Goal: Task Accomplishment & Management: Use online tool/utility

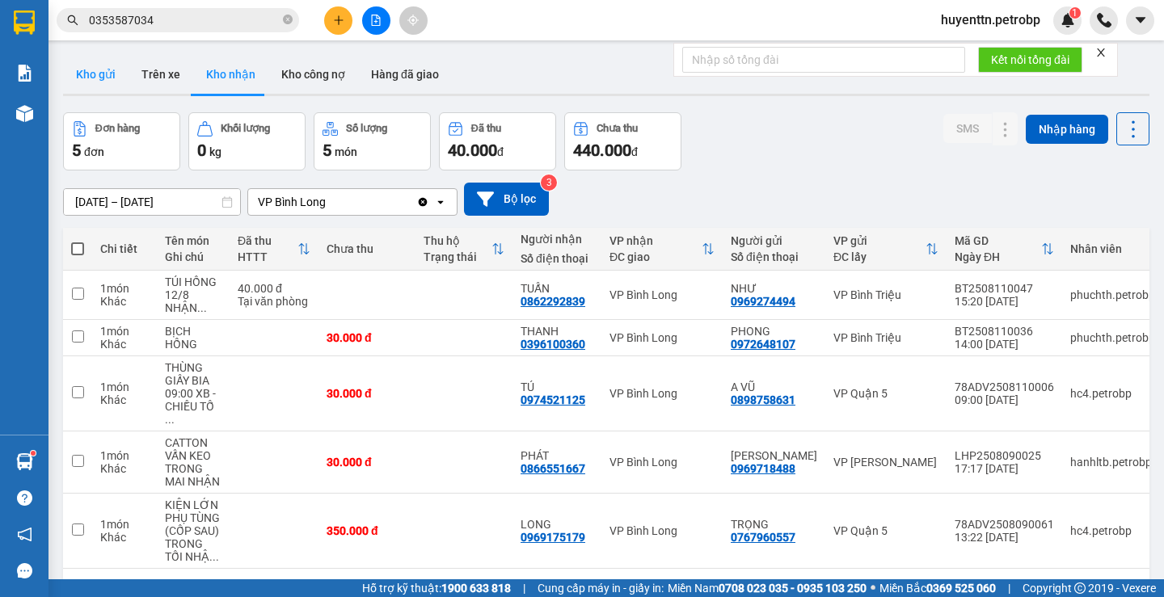
click at [106, 79] on button "Kho gửi" at bounding box center [95, 74] width 65 height 39
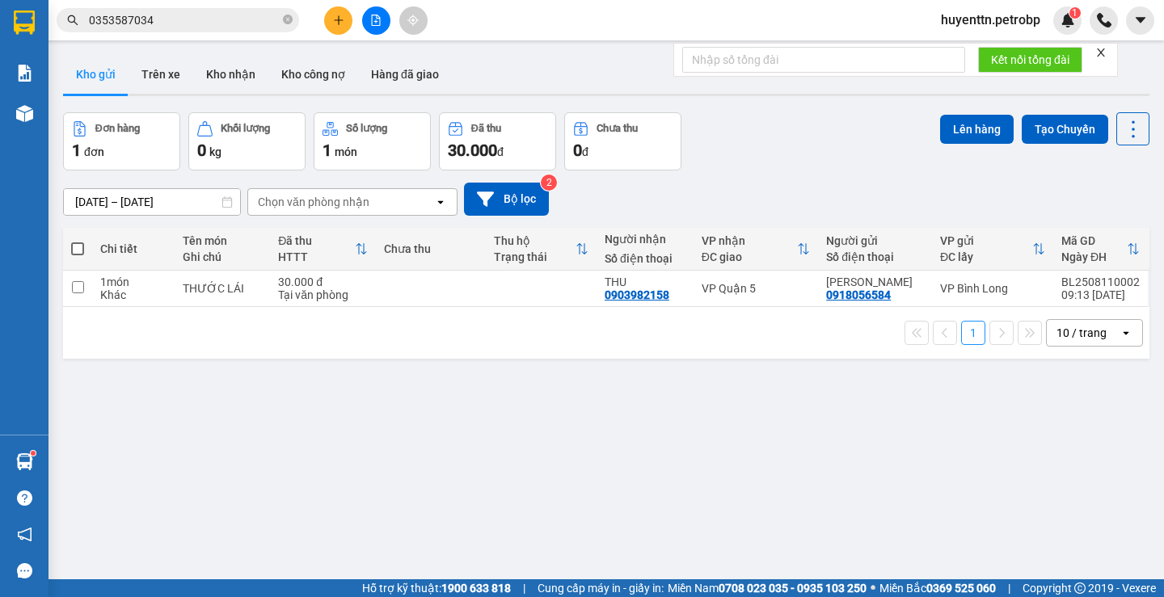
click at [63, 55] on button "Kho gửi" at bounding box center [95, 74] width 65 height 39
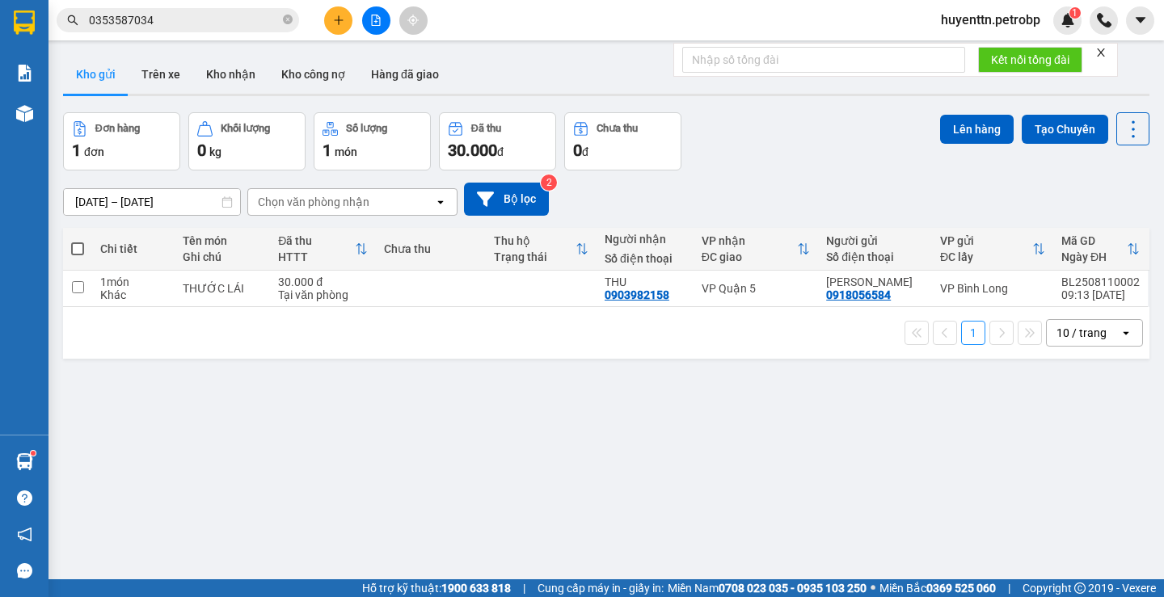
click at [63, 55] on button "Kho gửi" at bounding box center [95, 74] width 65 height 39
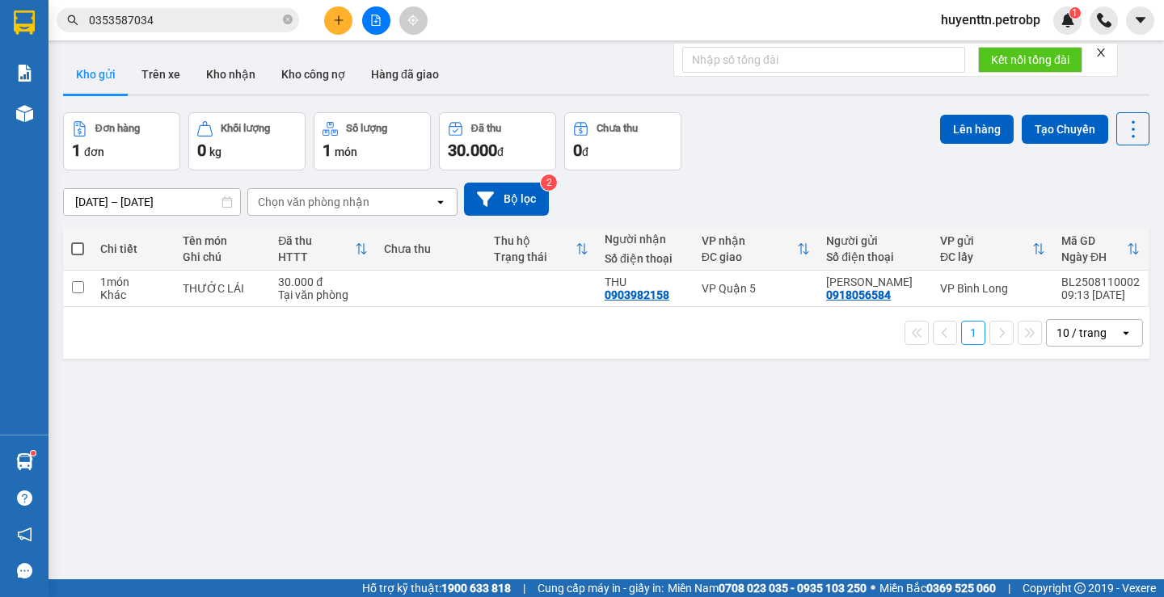
click at [63, 55] on button "Kho gửi" at bounding box center [95, 74] width 65 height 39
click at [152, 62] on button "Trên xe" at bounding box center [161, 74] width 65 height 39
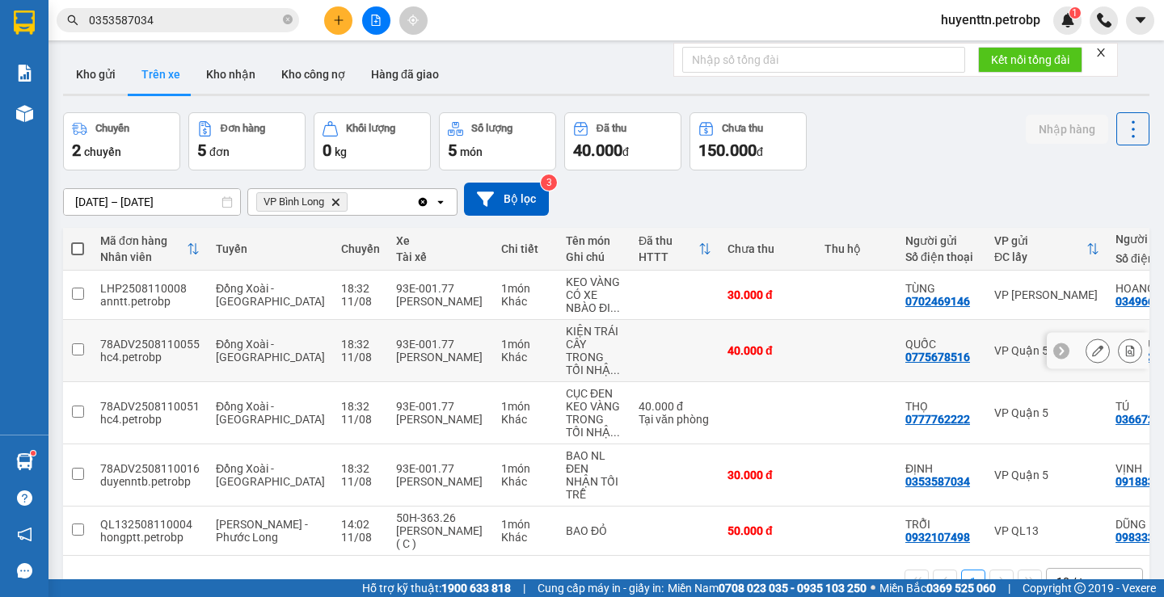
scroll to position [74, 0]
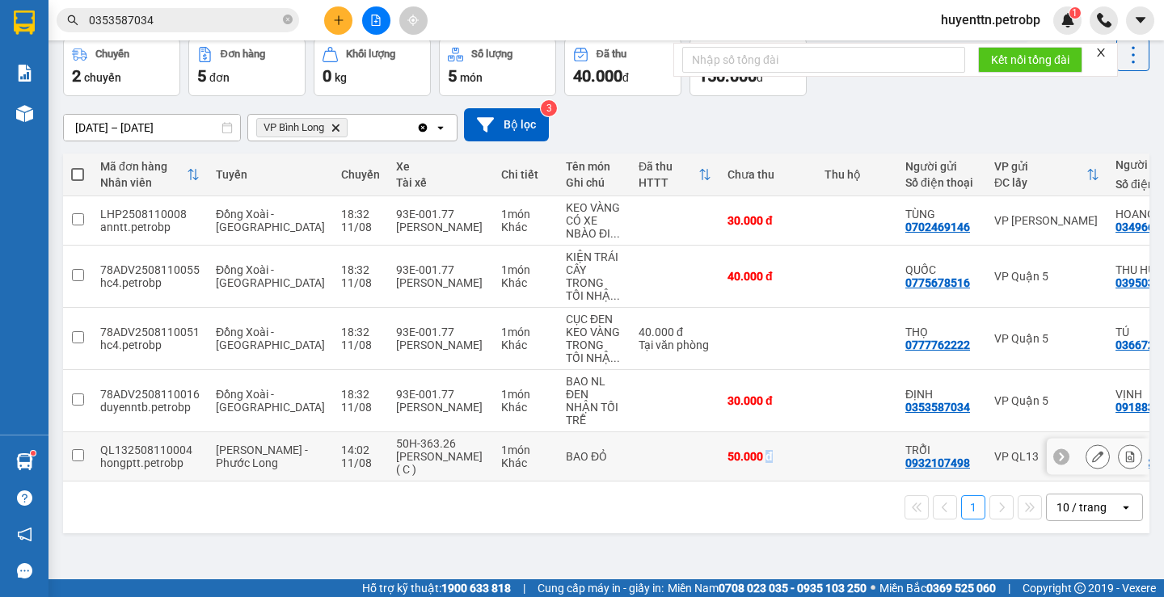
drag, startPoint x: 719, startPoint y: 480, endPoint x: 756, endPoint y: 470, distance: 38.4
click at [756, 470] on td "50.000 đ" at bounding box center [767, 456] width 97 height 49
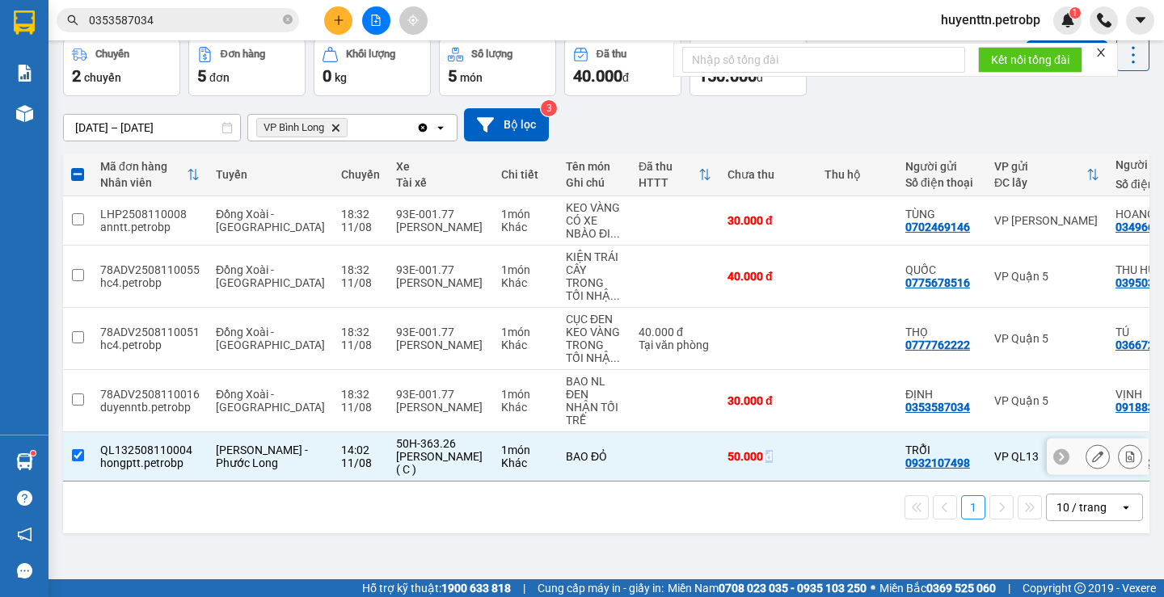
click at [752, 478] on td "50.000 đ" at bounding box center [767, 456] width 97 height 49
checkbox input "false"
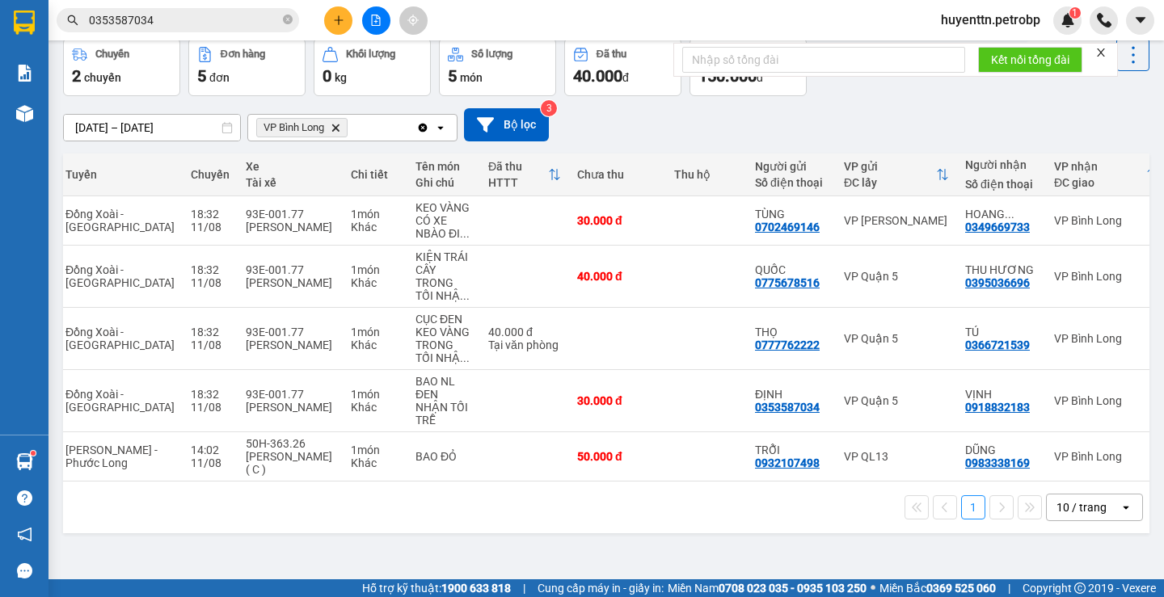
scroll to position [0, 0]
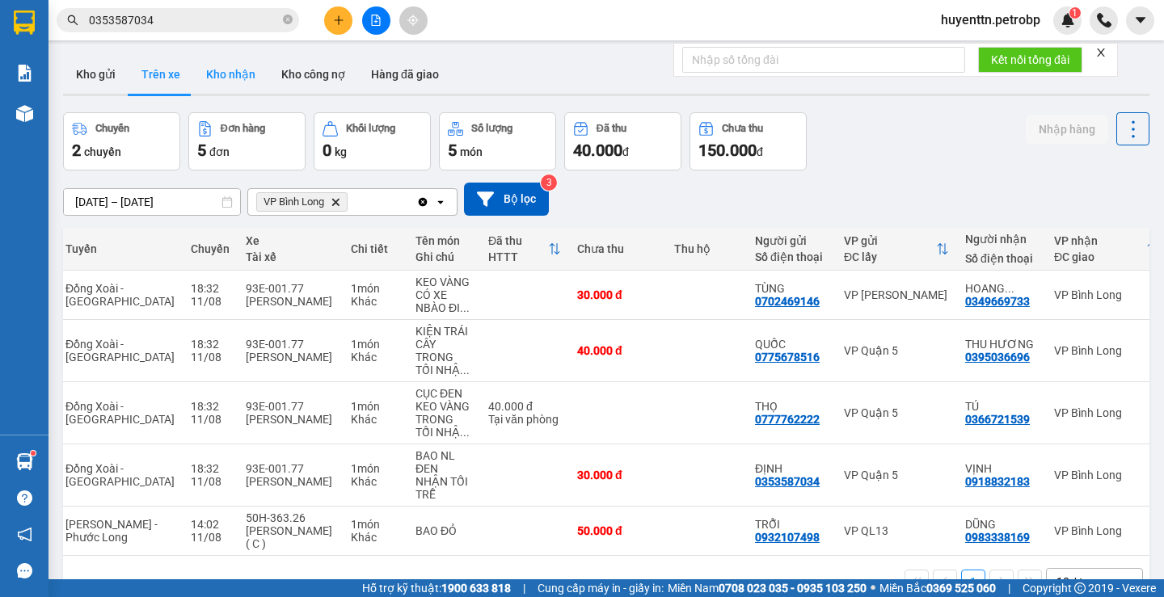
click at [238, 89] on button "Kho nhận" at bounding box center [230, 74] width 75 height 39
type input "[DATE] – [DATE]"
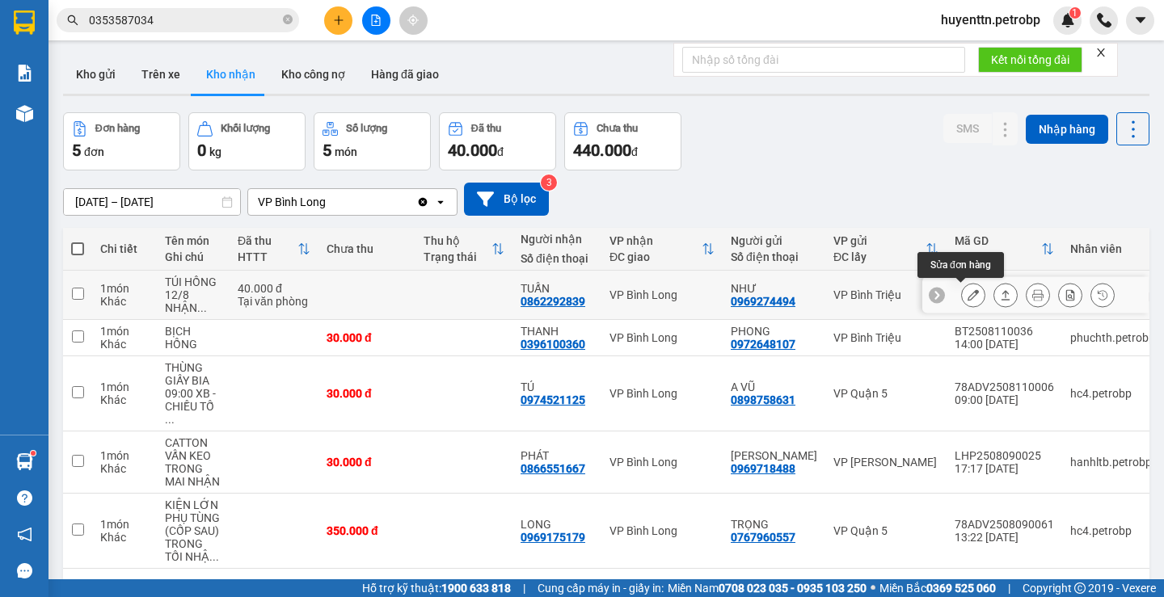
click at [967, 289] on icon at bounding box center [972, 294] width 11 height 11
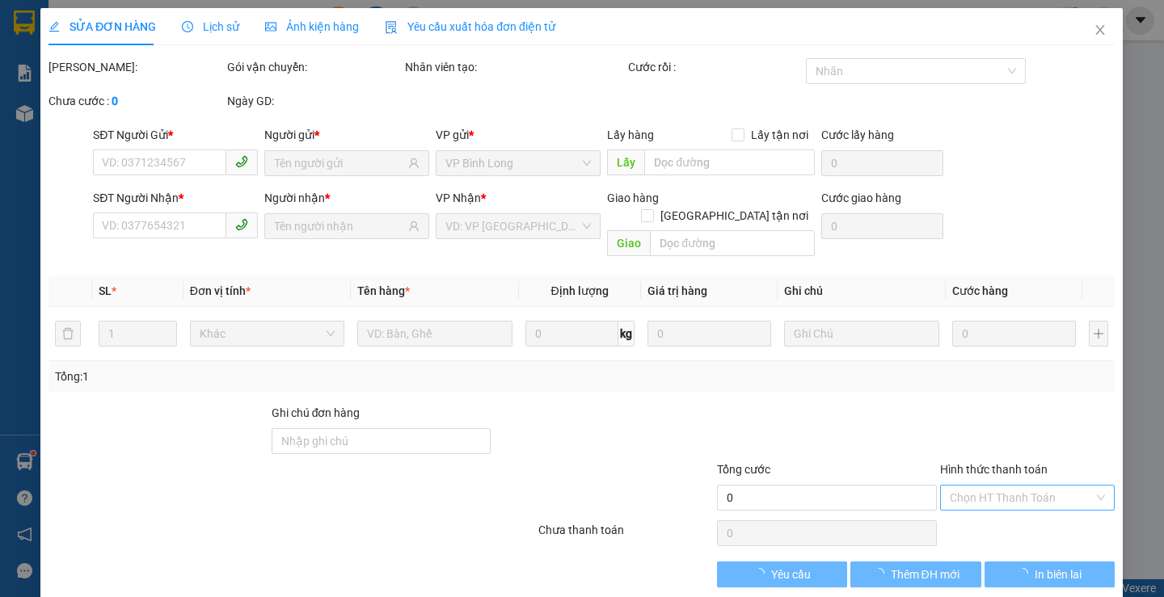
type input "0969274494"
type input "NHƯ"
type input "0862292839"
type input "TUẤN"
type input "40.000"
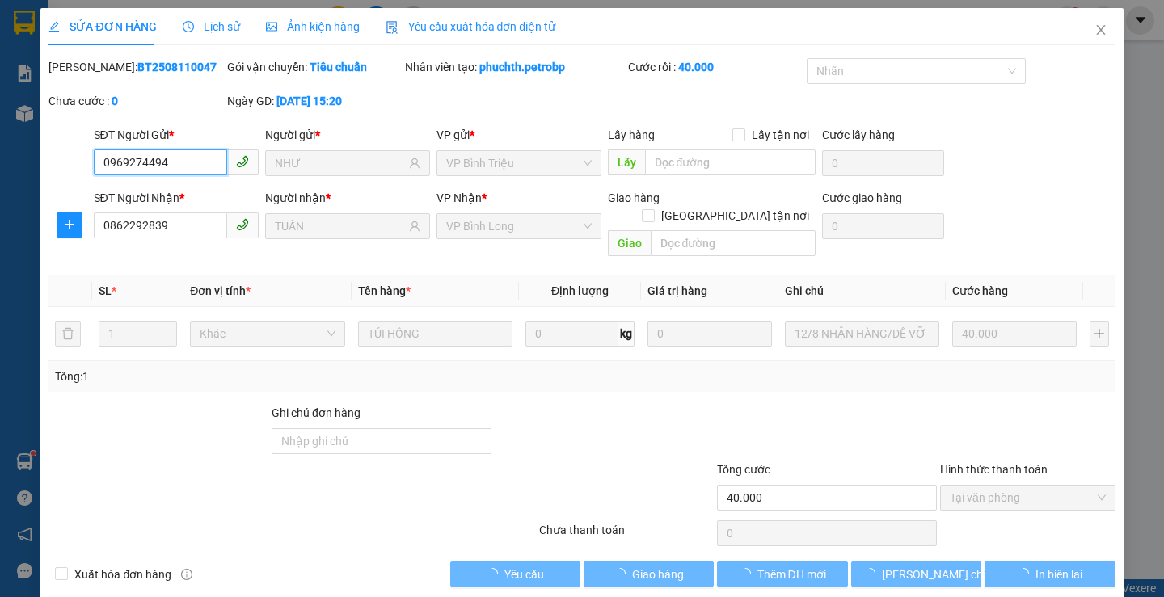
click at [971, 486] on span "Tại văn phòng" at bounding box center [1028, 498] width 156 height 24
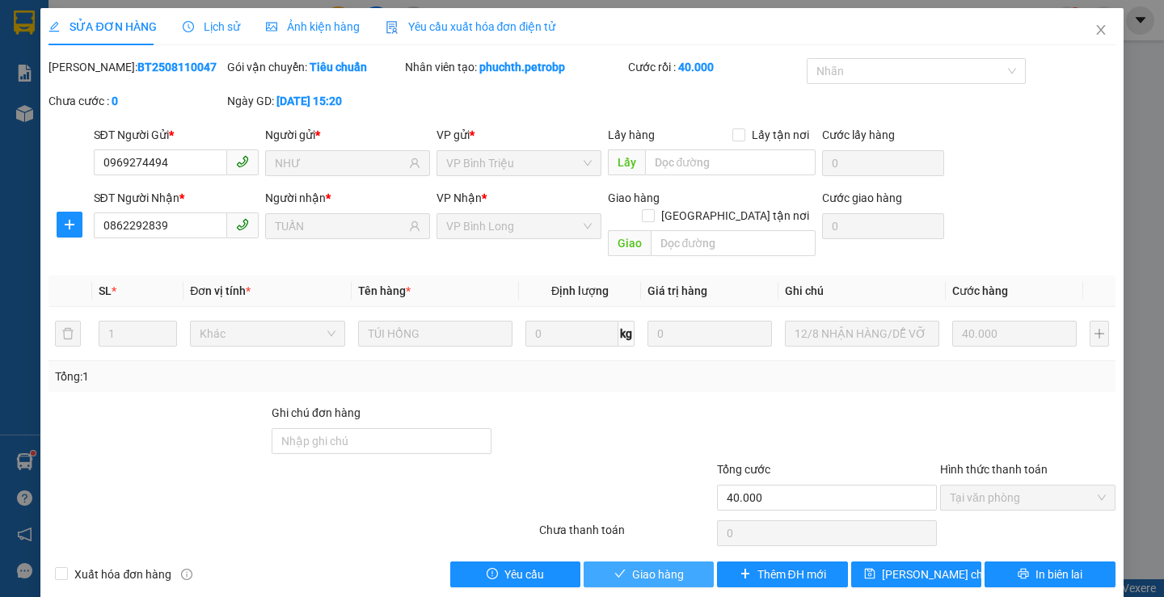
click at [614, 568] on icon "check" at bounding box center [619, 573] width 11 height 11
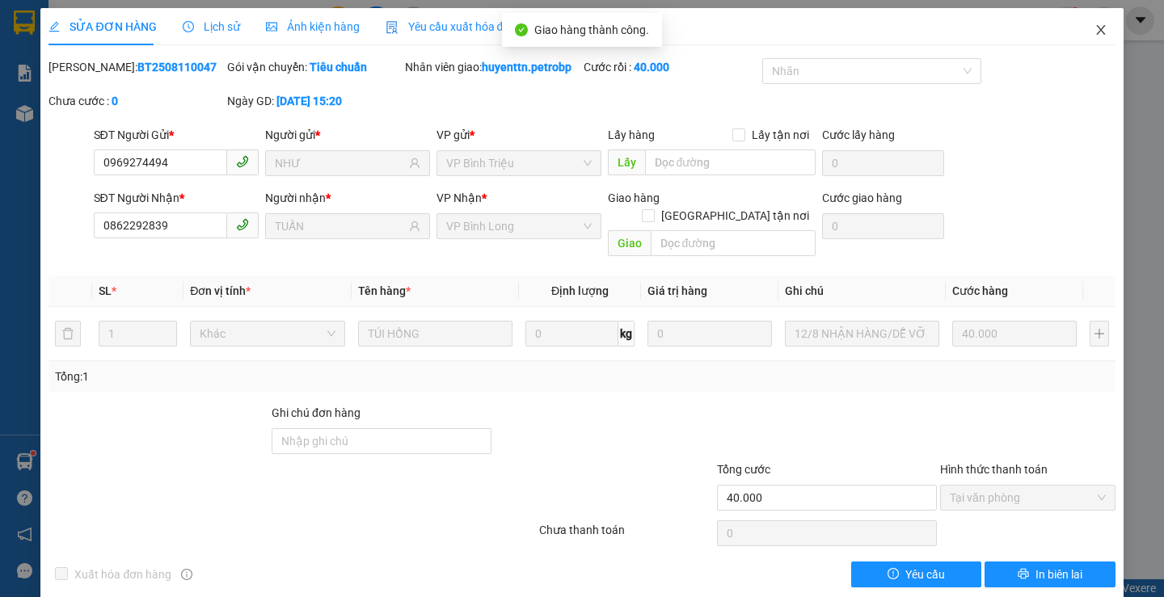
click at [1078, 29] on span "Close" at bounding box center [1100, 30] width 45 height 45
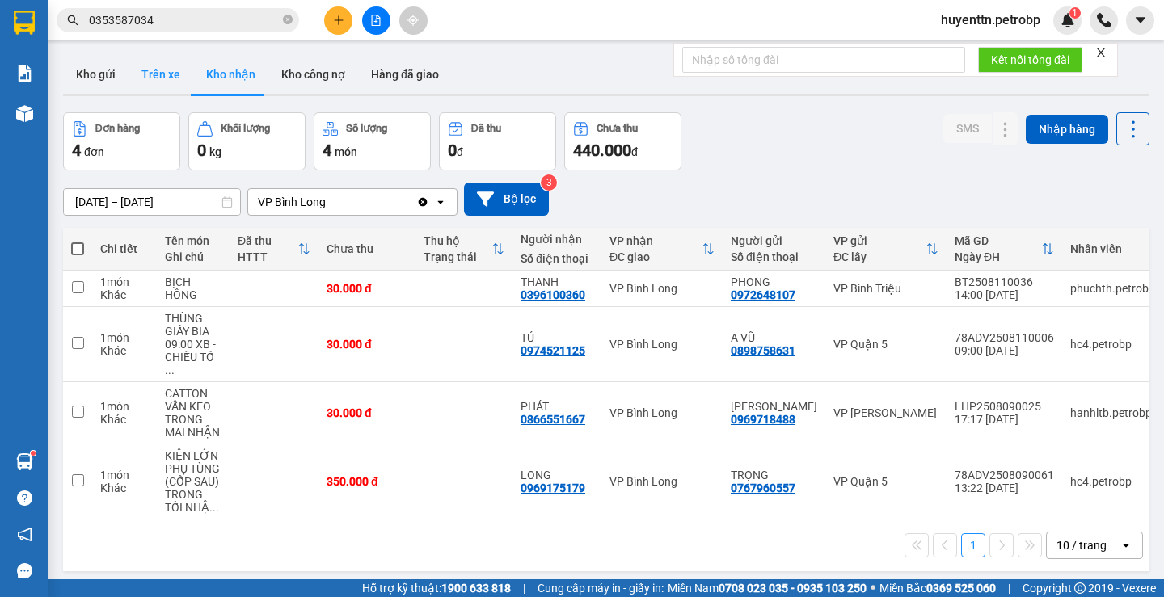
click at [138, 80] on button "Trên xe" at bounding box center [161, 74] width 65 height 39
type input "[DATE] – [DATE]"
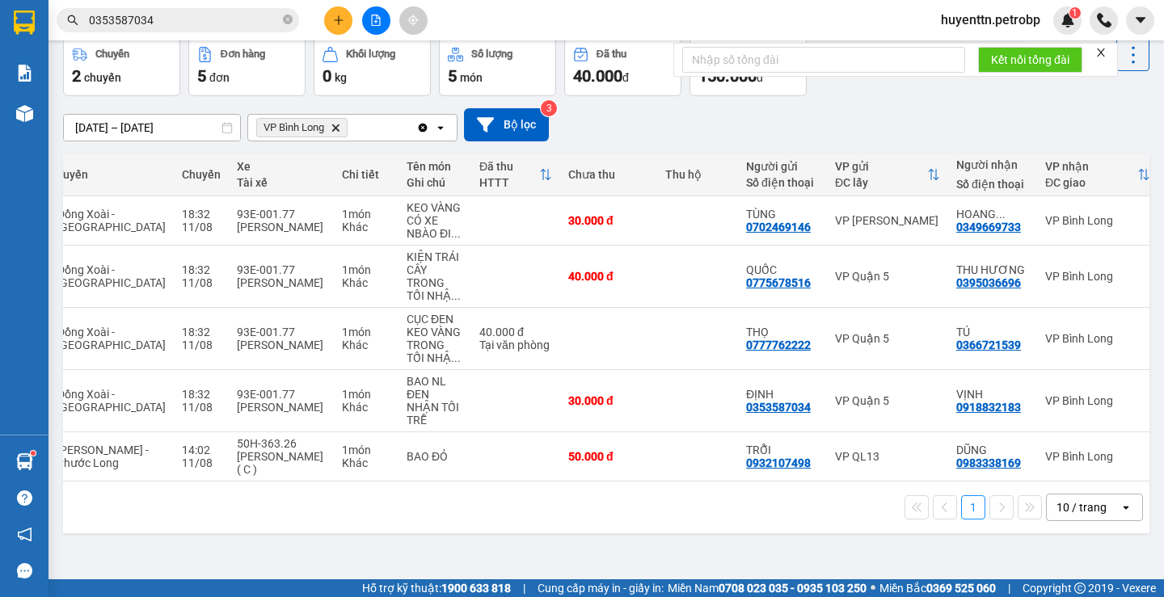
scroll to position [0, 191]
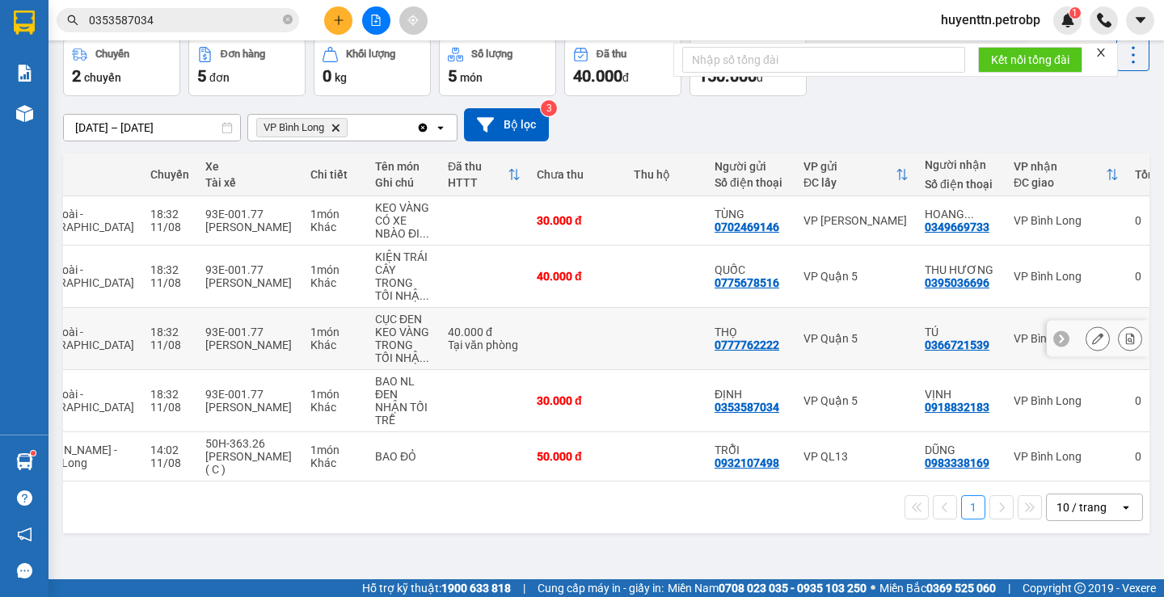
click at [925, 341] on div "0366721539" at bounding box center [957, 345] width 65 height 13
copy div "0366721539"
click at [1126, 344] on icon at bounding box center [1130, 338] width 9 height 11
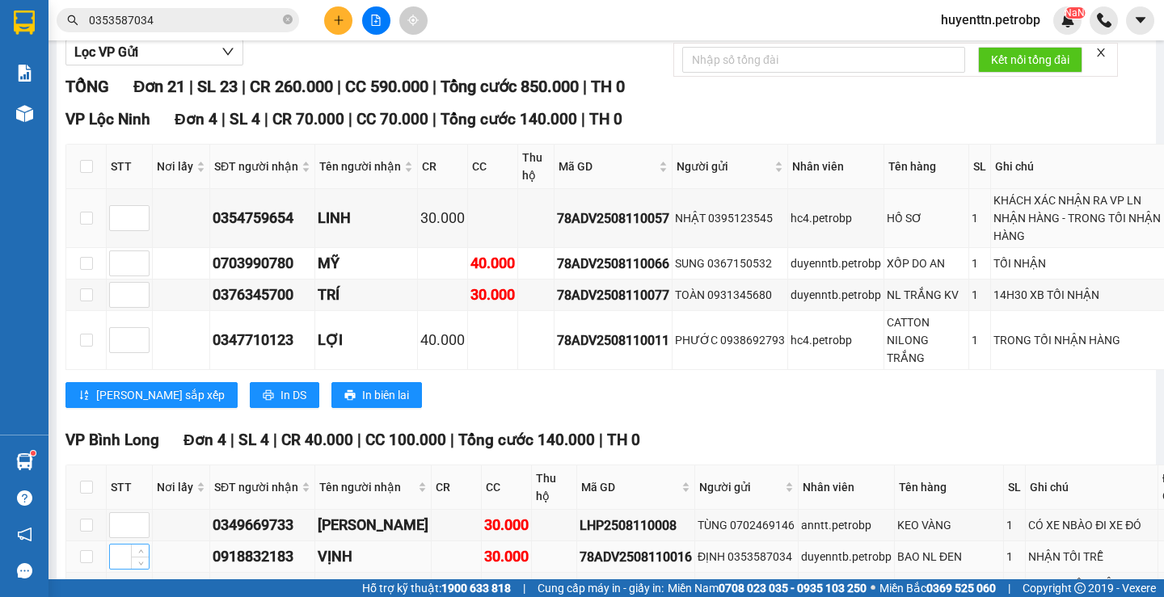
scroll to position [504, 0]
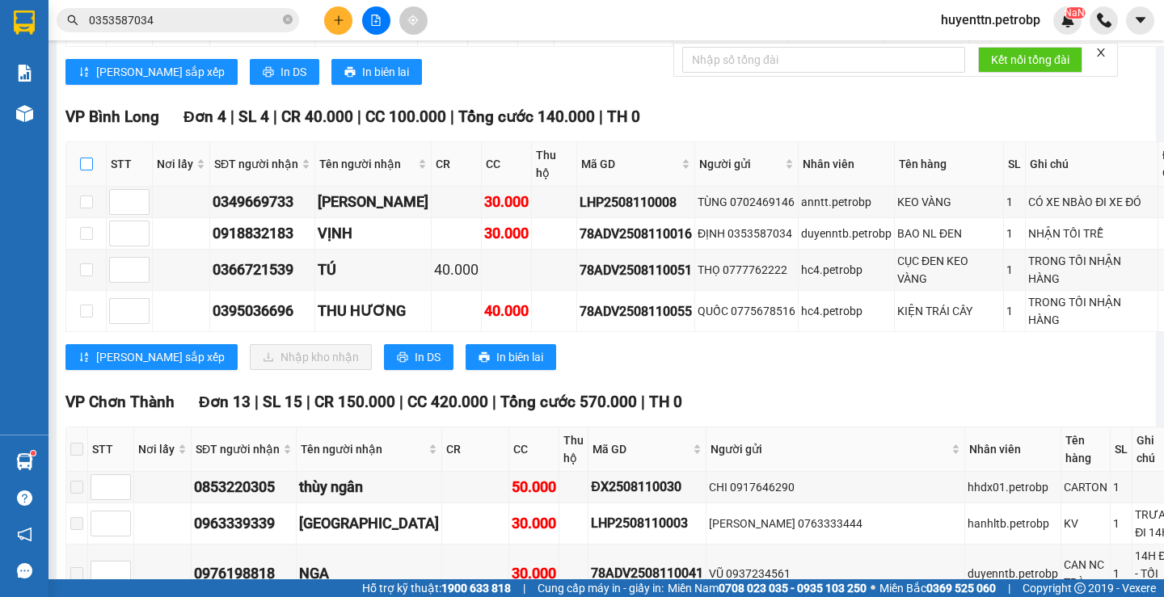
click at [86, 171] on input "checkbox" at bounding box center [86, 164] width 13 height 13
checkbox input "true"
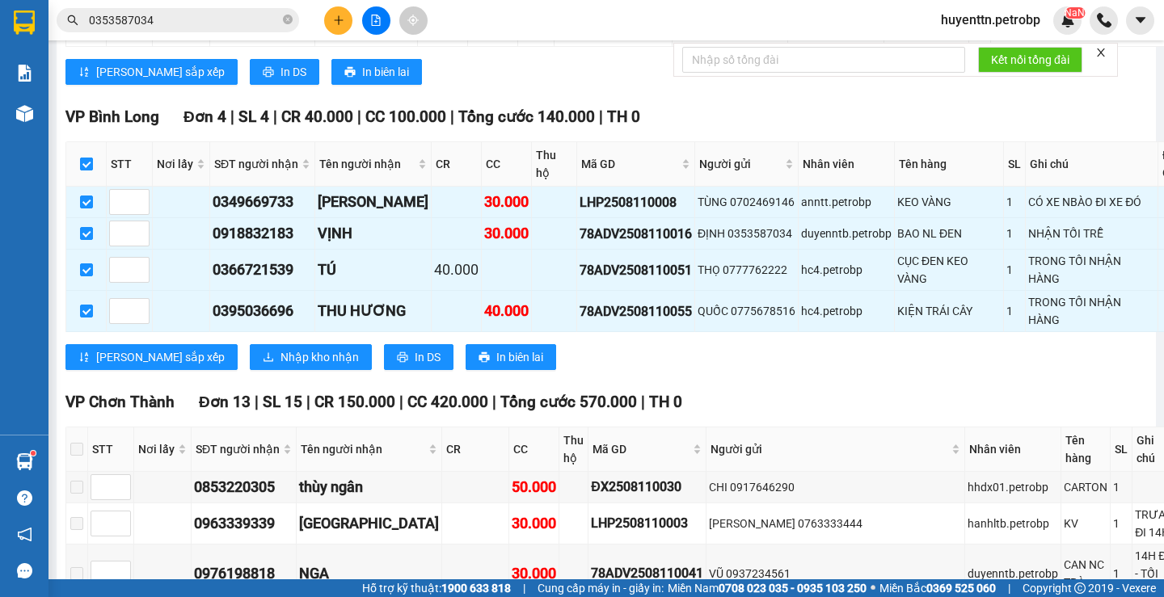
checkbox input "true"
click at [280, 366] on span "Nhập kho nhận" at bounding box center [319, 357] width 78 height 18
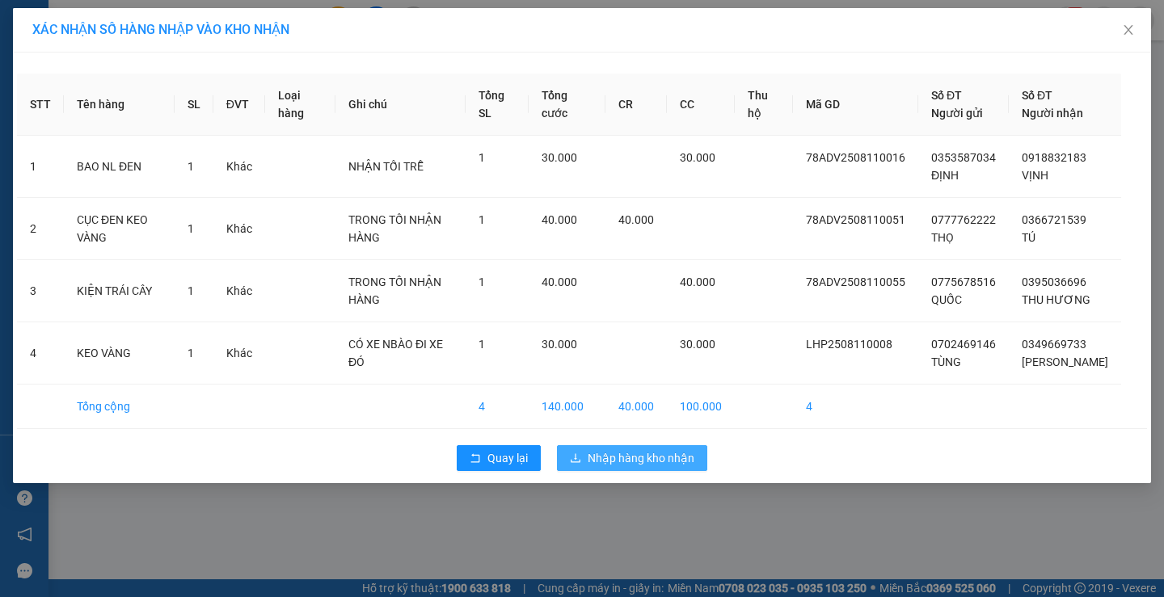
click at [617, 467] on span "Nhập hàng kho nhận" at bounding box center [641, 458] width 107 height 18
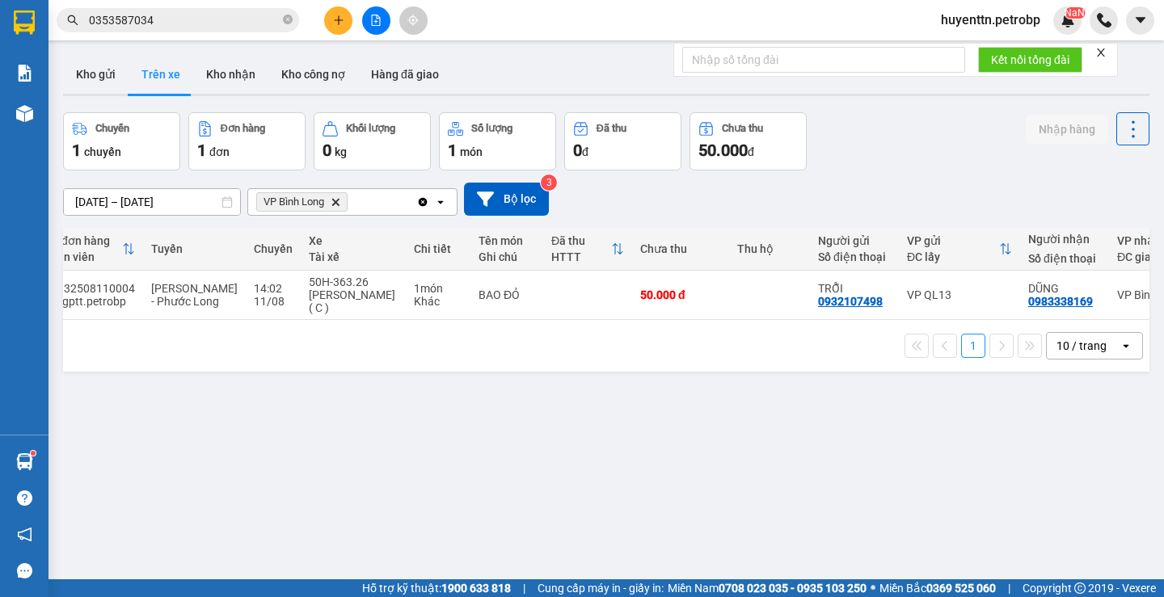
scroll to position [0, 60]
click at [243, 81] on button "Kho nhận" at bounding box center [230, 74] width 75 height 39
type input "[DATE] – [DATE]"
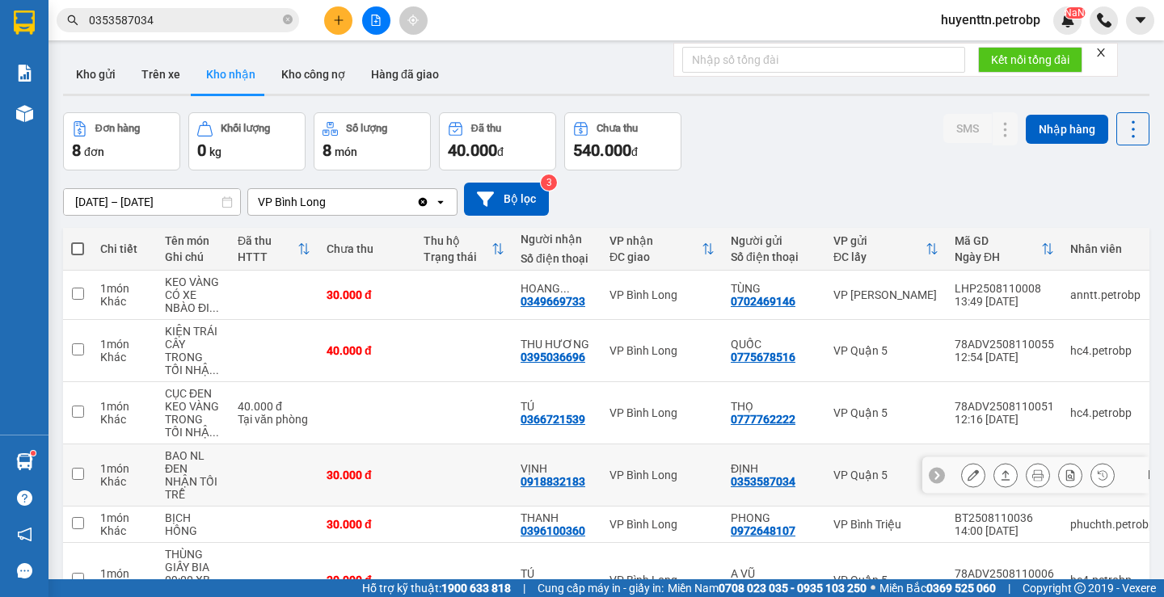
scroll to position [81, 0]
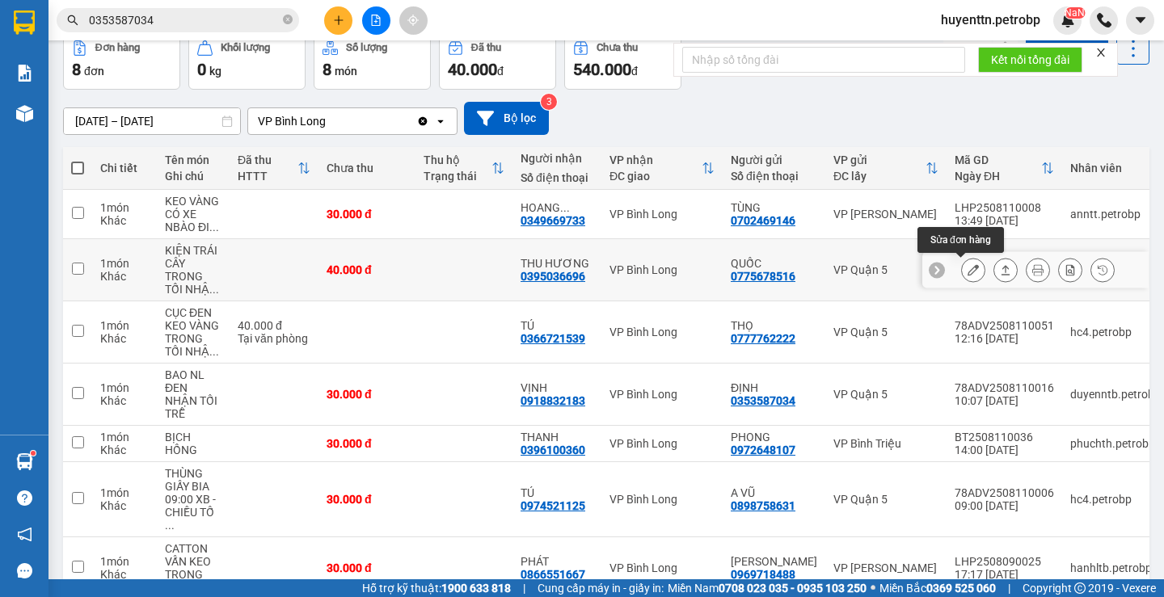
click at [967, 270] on icon at bounding box center [972, 269] width 11 height 11
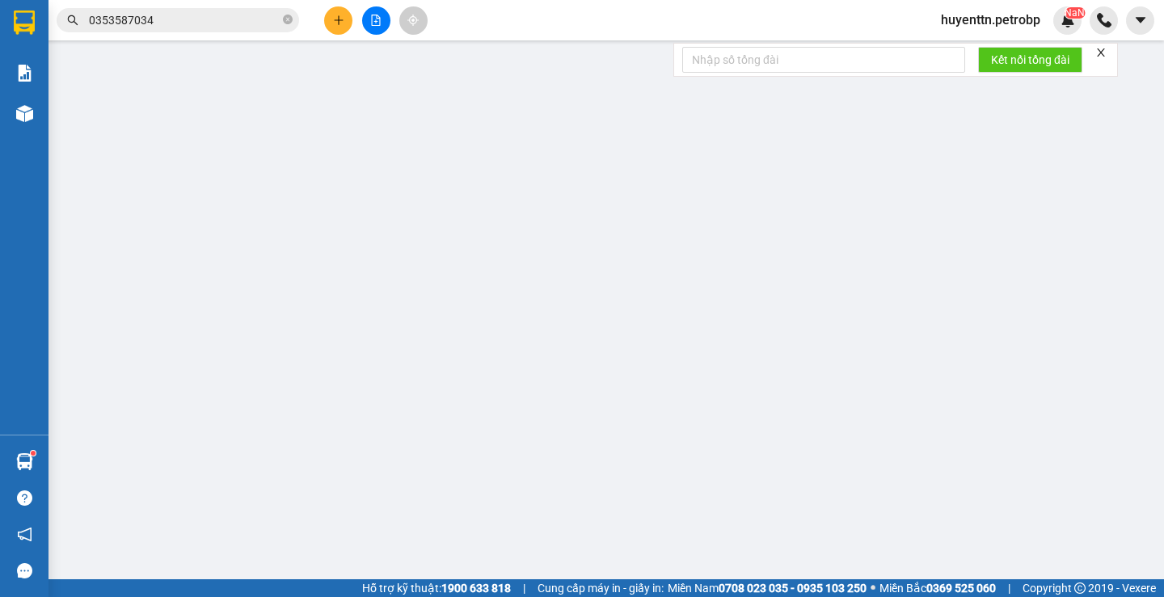
type input "0775678516"
type input "QUỐC"
type input "0395036696"
type input "THU HƯƠNG"
type input "40.000"
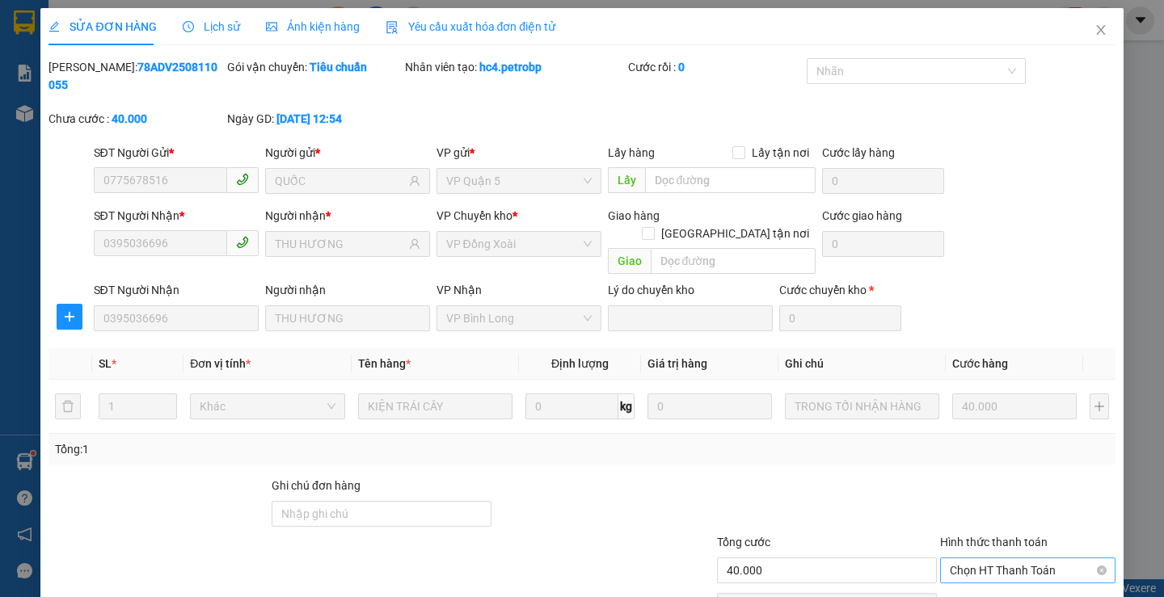
click at [1006, 558] on span "Chọn HT Thanh Toán" at bounding box center [1028, 570] width 156 height 24
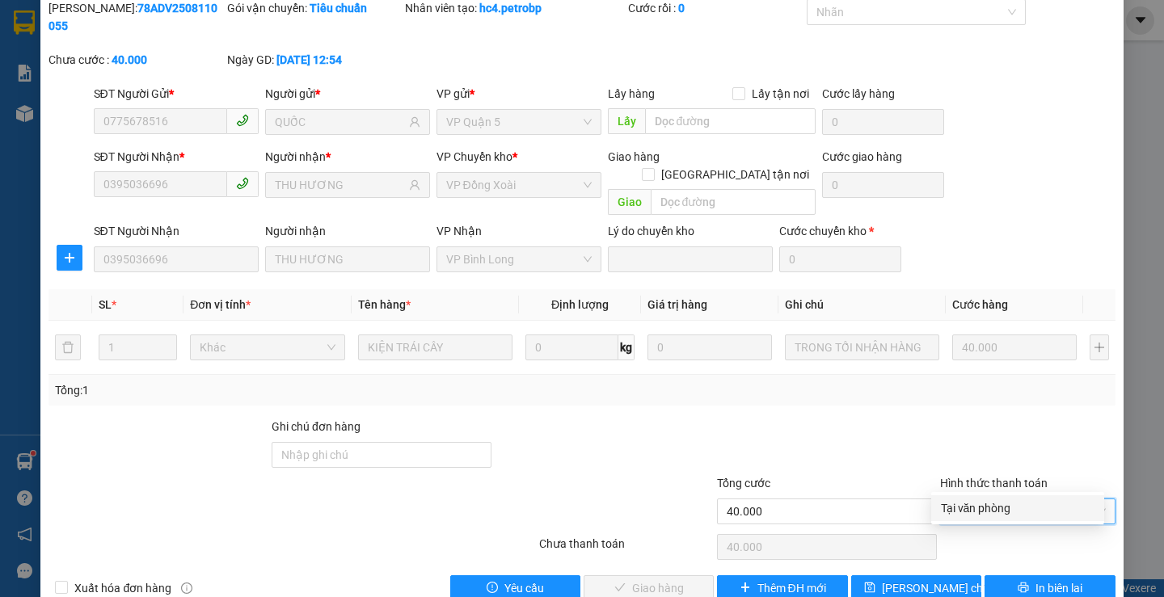
click at [950, 514] on div "Tại văn phòng" at bounding box center [1018, 508] width 154 height 18
type input "0"
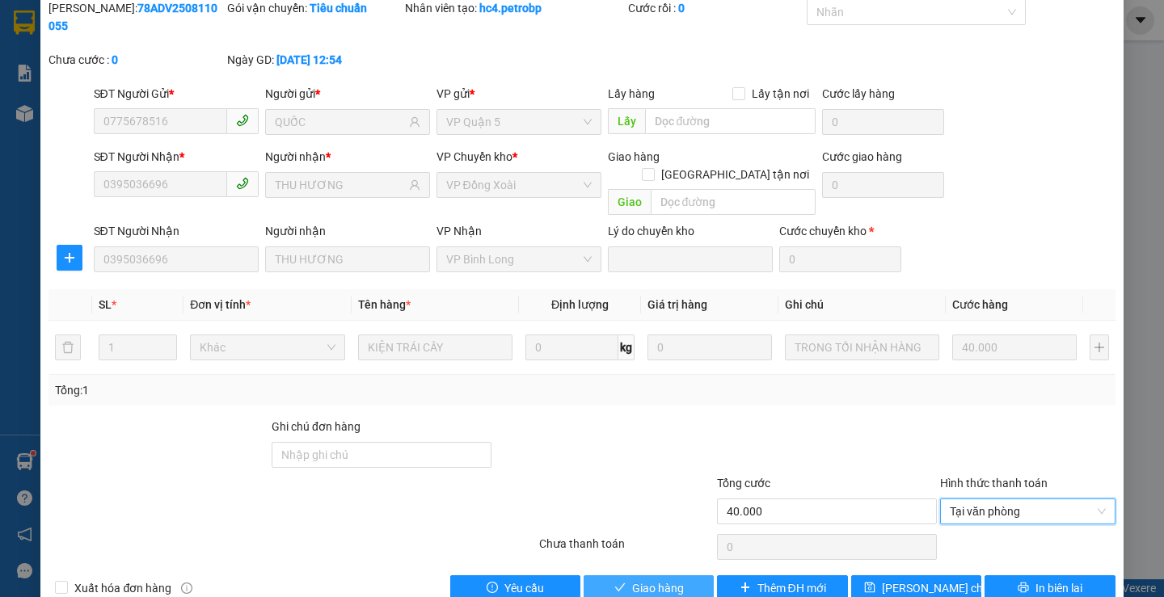
click at [668, 580] on span "Giao hàng" at bounding box center [658, 589] width 52 height 18
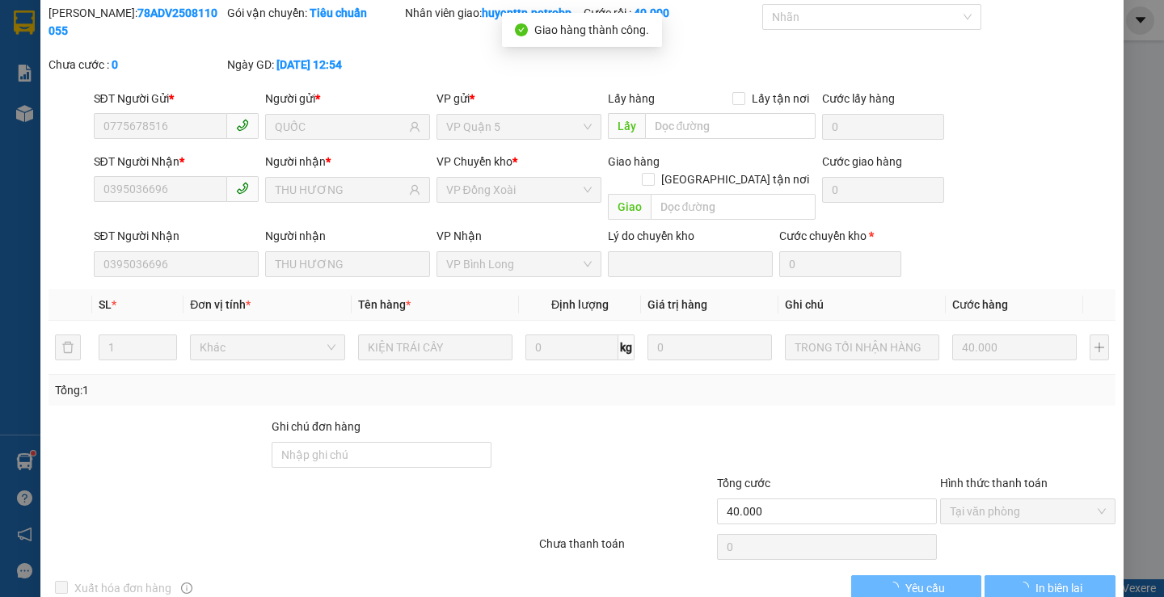
scroll to position [0, 0]
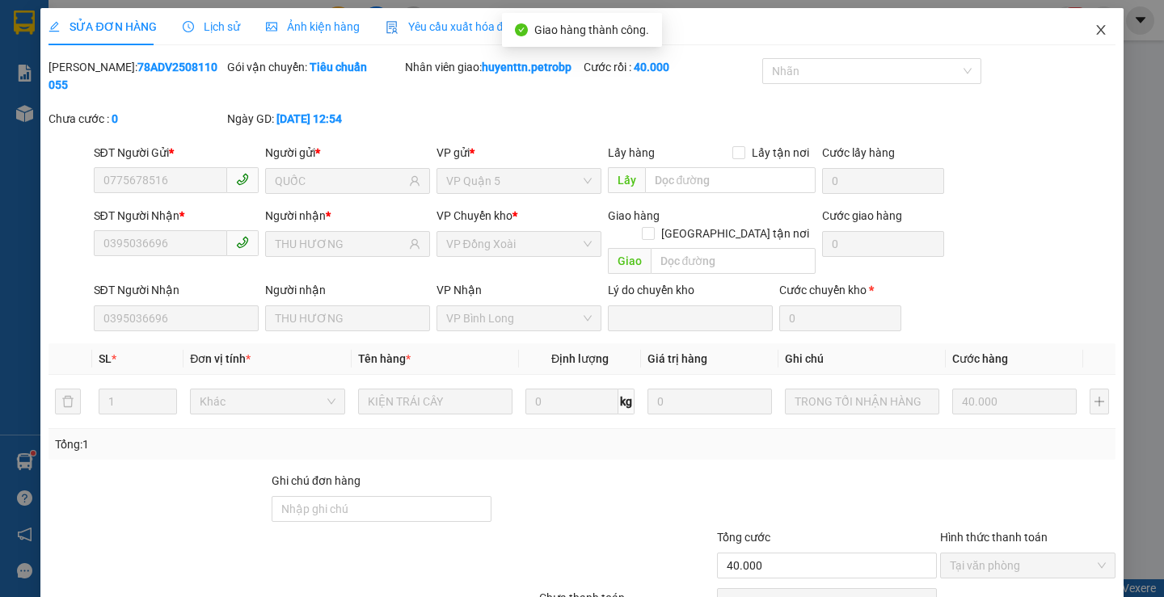
click at [1094, 32] on icon "close" at bounding box center [1100, 29] width 13 height 13
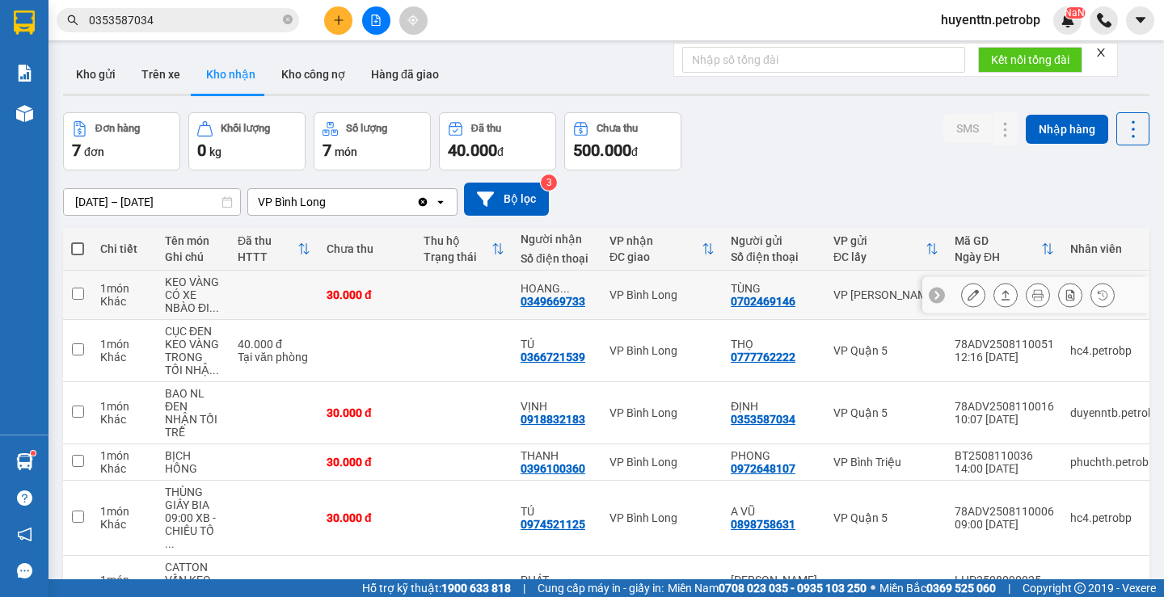
click at [967, 300] on icon at bounding box center [972, 294] width 11 height 11
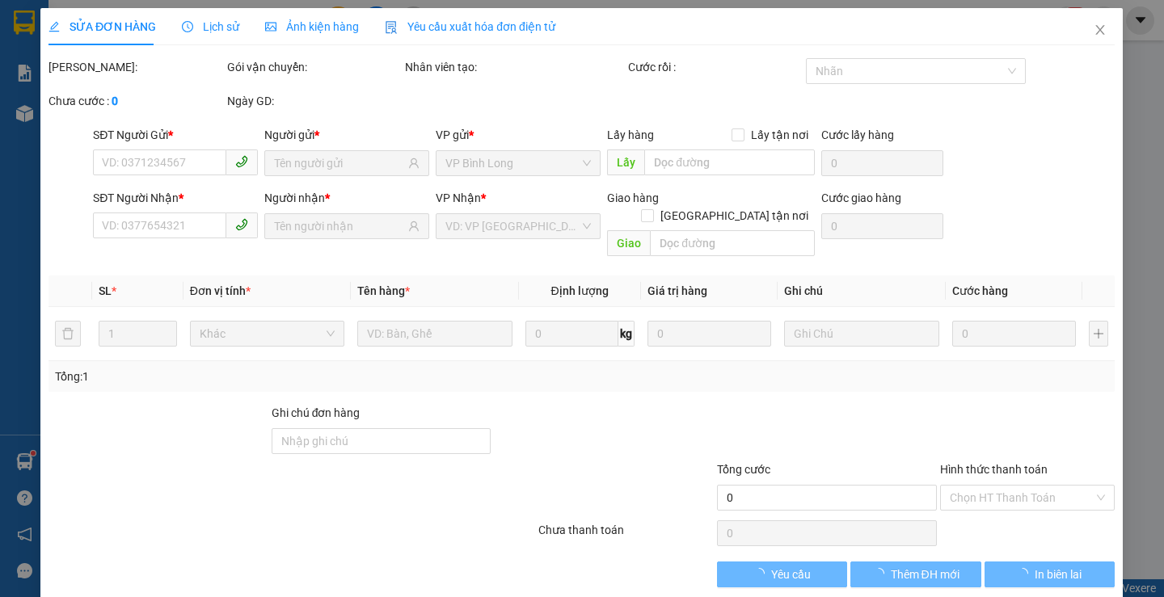
type input "0702469146"
type input "TÙNG"
type input "0349669733"
type input "[PERSON_NAME]"
type input "30.000"
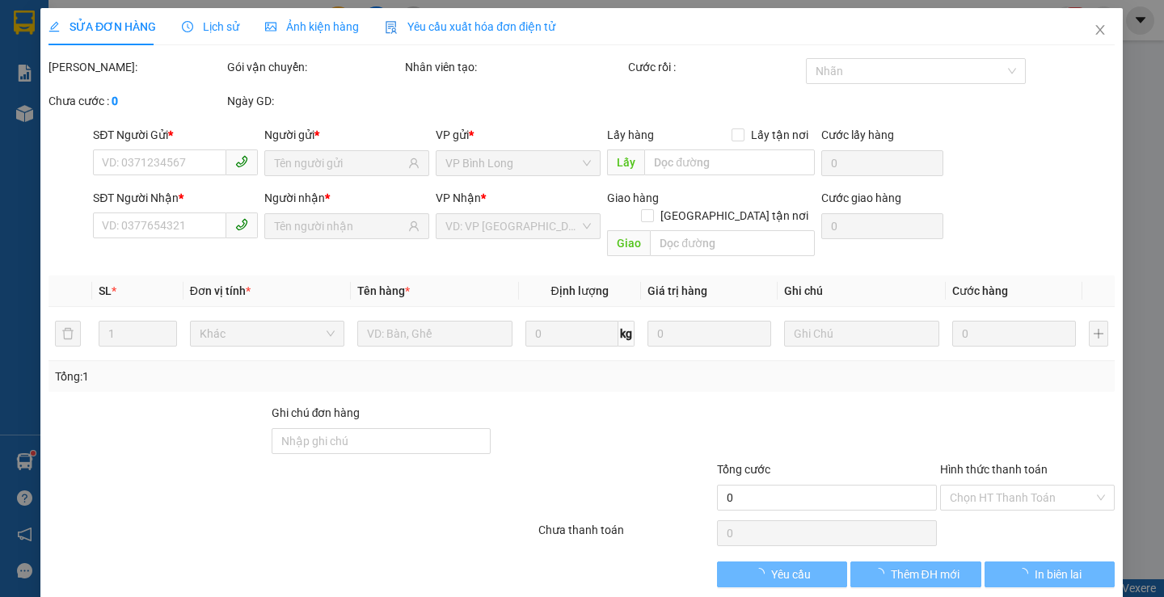
type input "30.000"
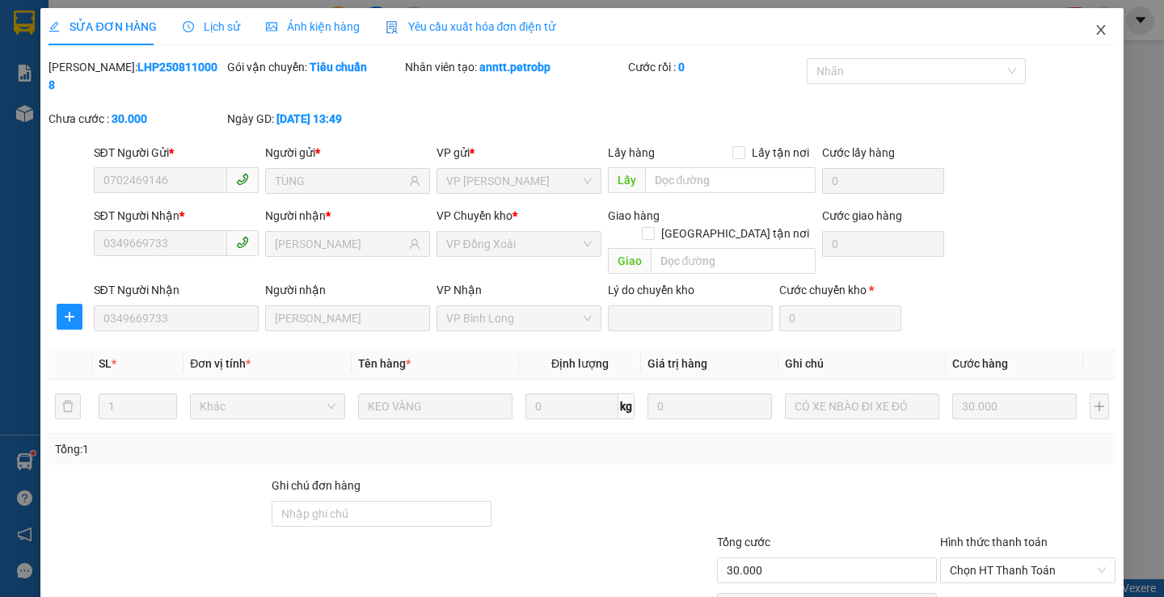
click at [1098, 30] on span "Close" at bounding box center [1100, 30] width 45 height 45
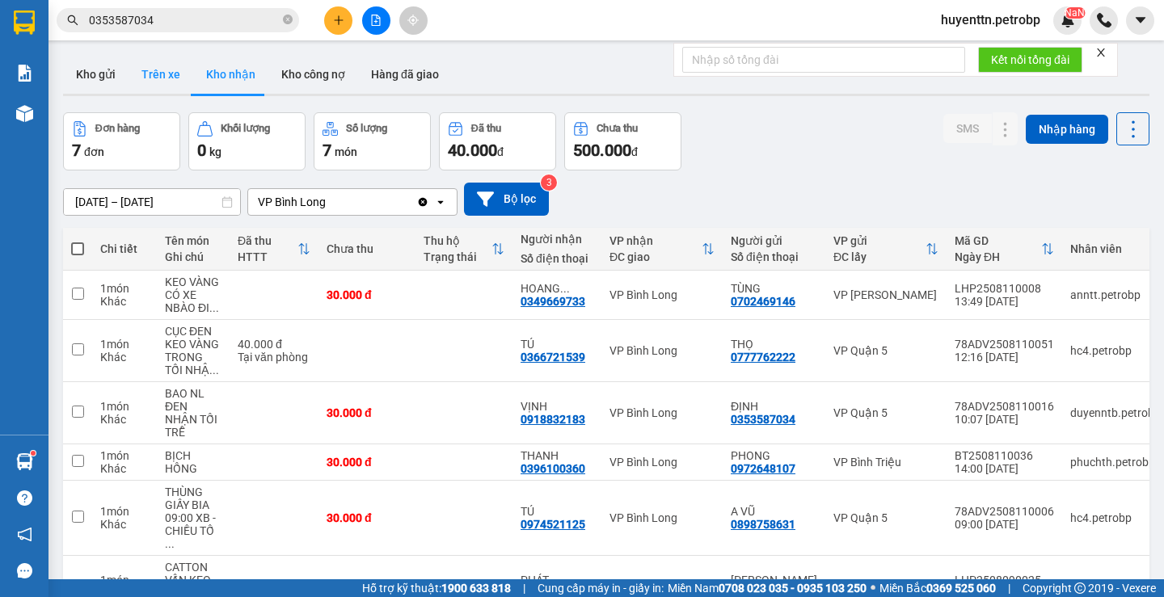
click at [154, 84] on button "Trên xe" at bounding box center [161, 74] width 65 height 39
type input "[DATE] – [DATE]"
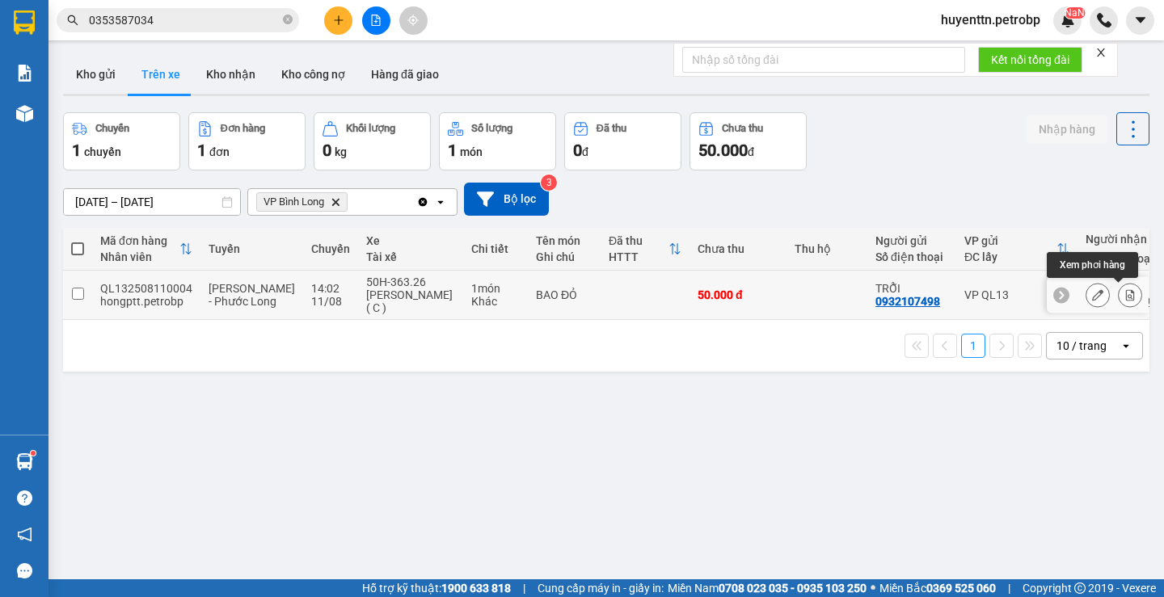
click at [1124, 296] on icon at bounding box center [1129, 294] width 11 height 11
click at [1126, 297] on icon at bounding box center [1130, 294] width 9 height 11
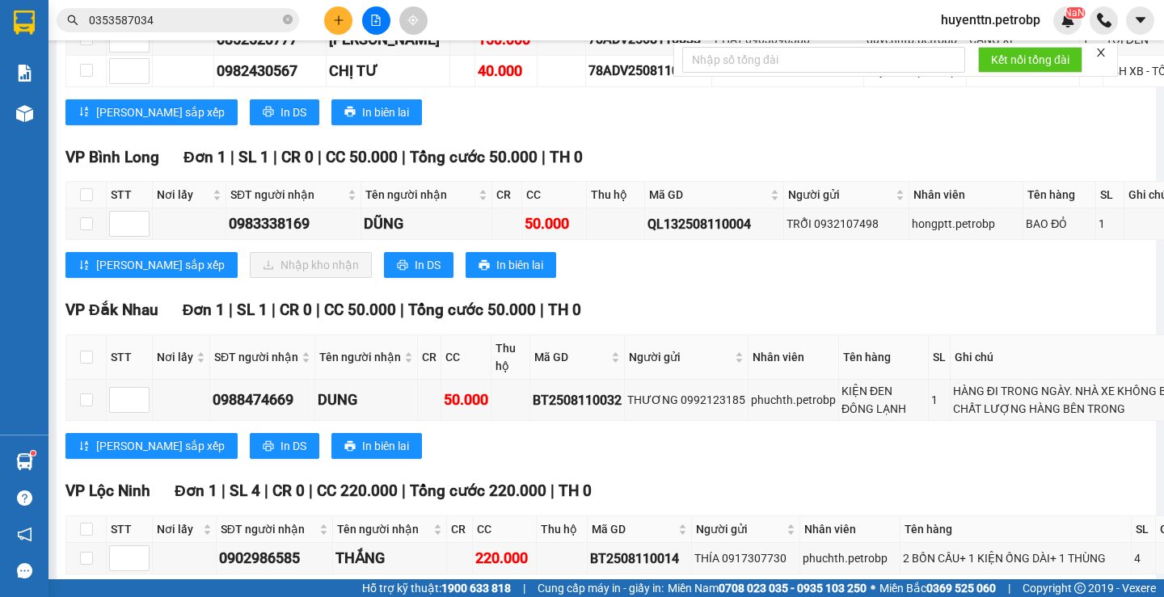
scroll to position [6304, 0]
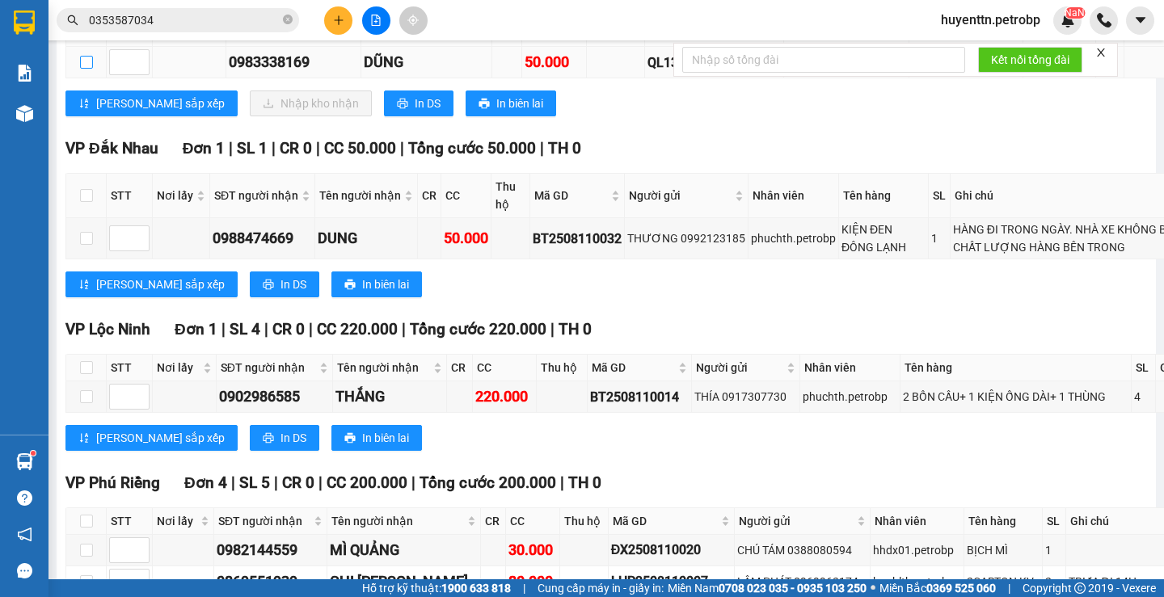
click at [91, 69] on input "checkbox" at bounding box center [86, 62] width 13 height 13
checkbox input "true"
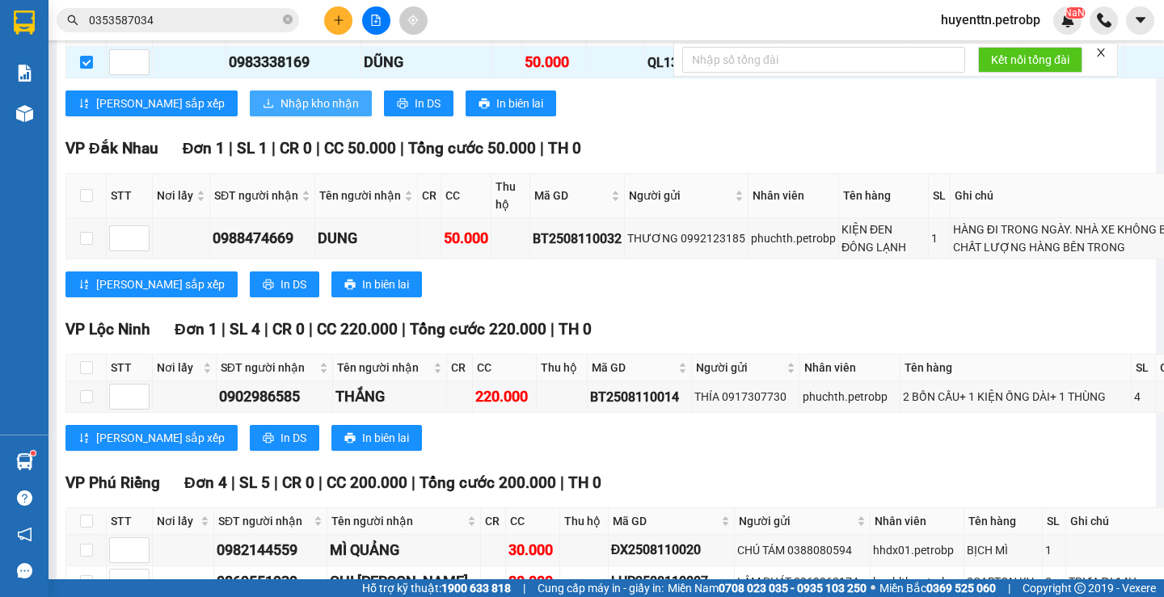
click at [280, 112] on span "Nhập kho nhận" at bounding box center [319, 104] width 78 height 18
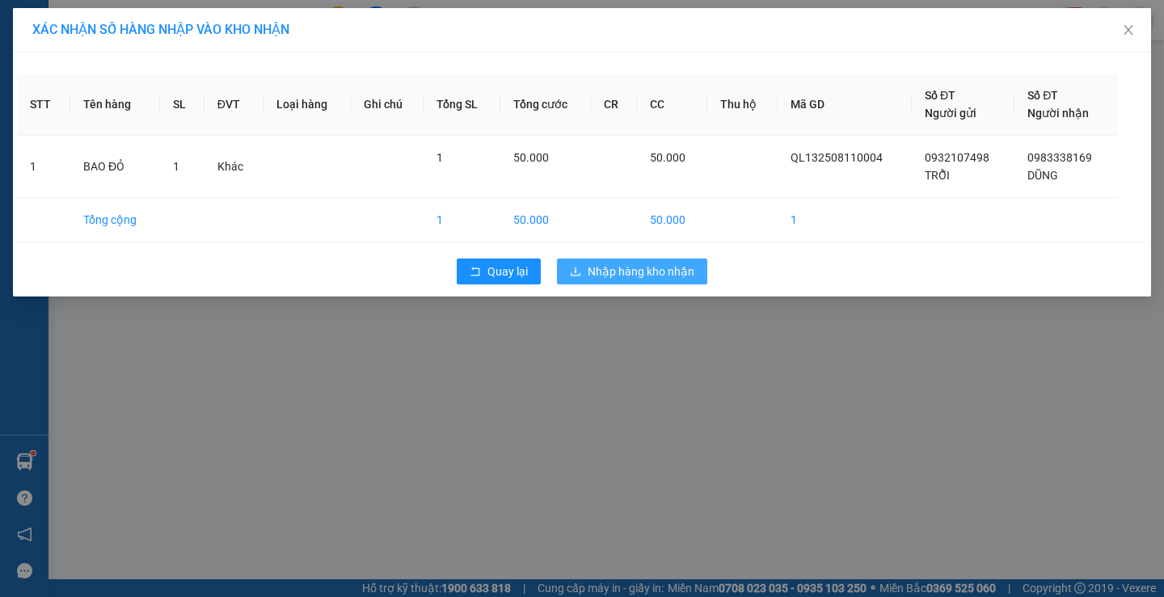
click at [596, 261] on button "Nhập hàng kho nhận" at bounding box center [632, 272] width 150 height 26
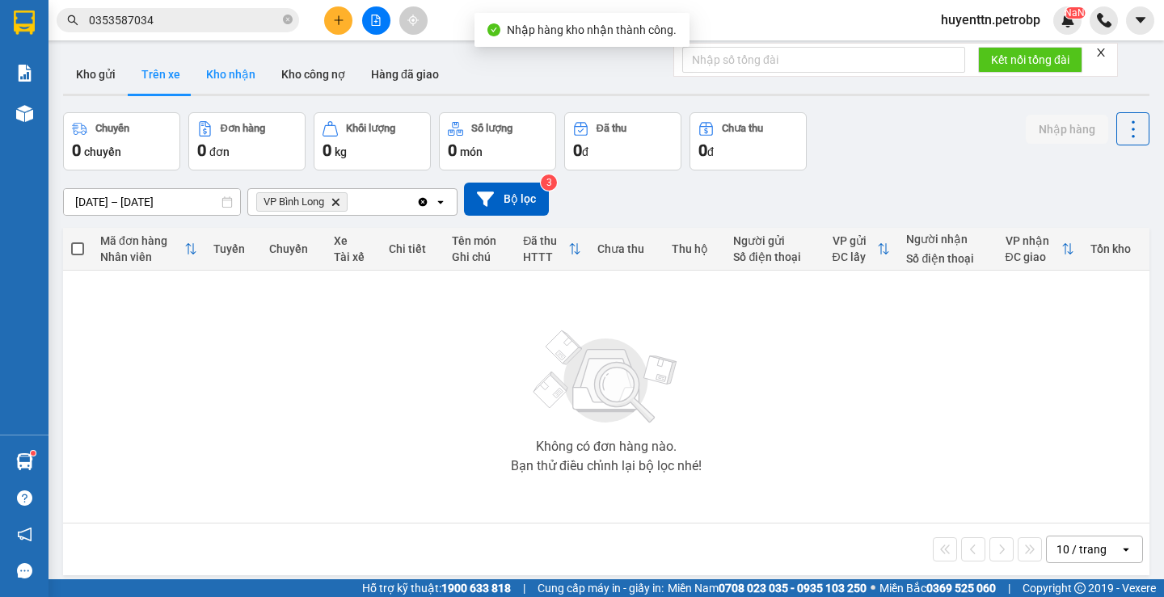
click at [226, 74] on button "Kho nhận" at bounding box center [230, 74] width 75 height 39
type input "[DATE] – [DATE]"
